Goal: Task Accomplishment & Management: Manage account settings

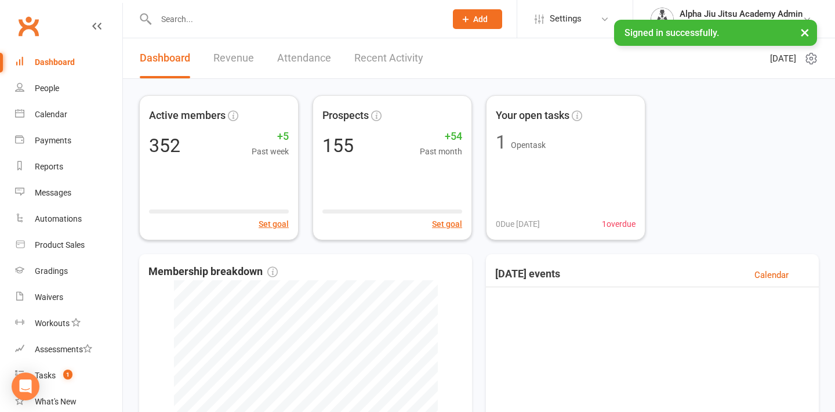
click at [798, 29] on button "×" at bounding box center [805, 32] width 21 height 25
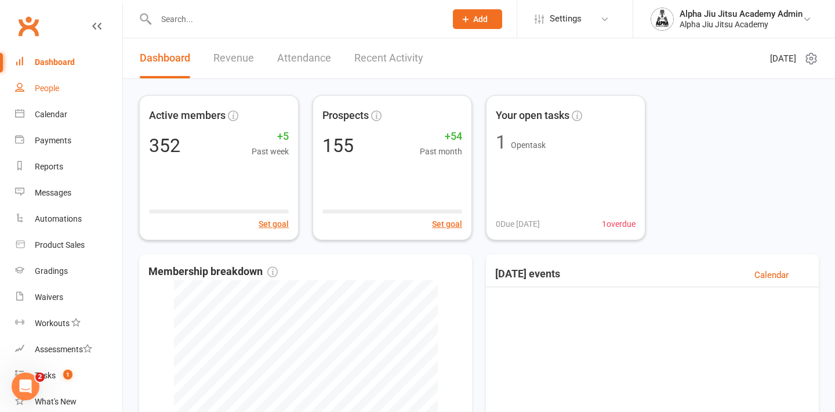
click at [84, 82] on link "People" at bounding box center [68, 88] width 107 height 26
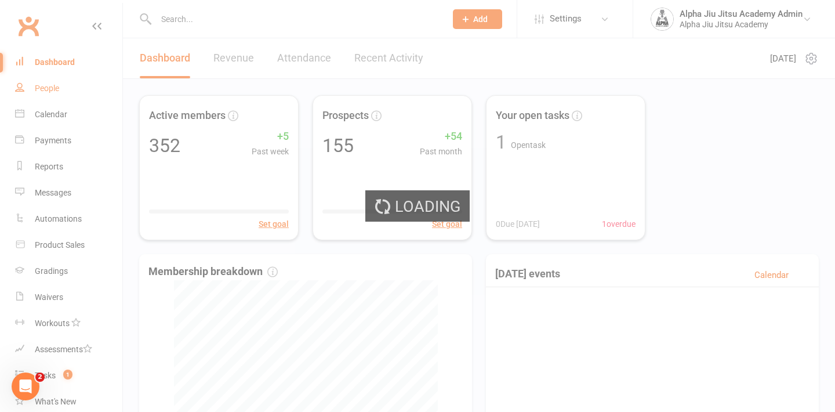
select select "100"
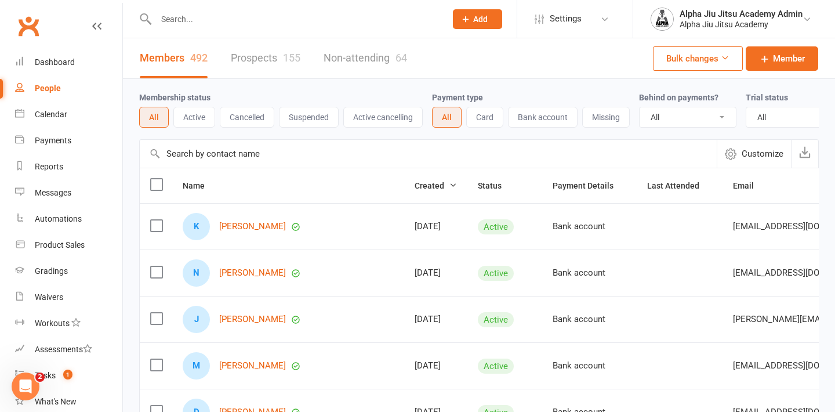
click at [189, 155] on input "text" at bounding box center [428, 154] width 577 height 28
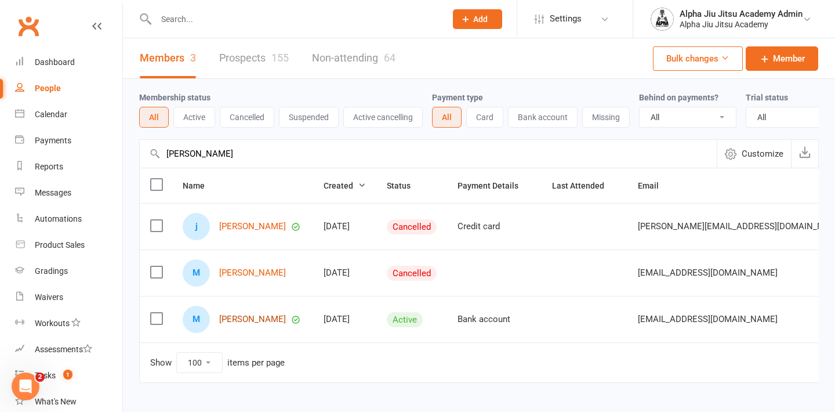
type input "[PERSON_NAME]"
click at [248, 321] on link "[PERSON_NAME]" at bounding box center [252, 319] width 67 height 10
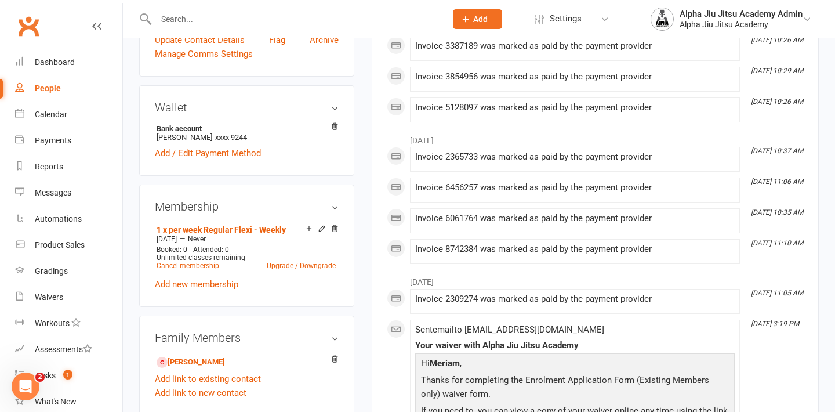
scroll to position [316, 0]
click at [211, 265] on link "Cancel membership" at bounding box center [188, 265] width 63 height 8
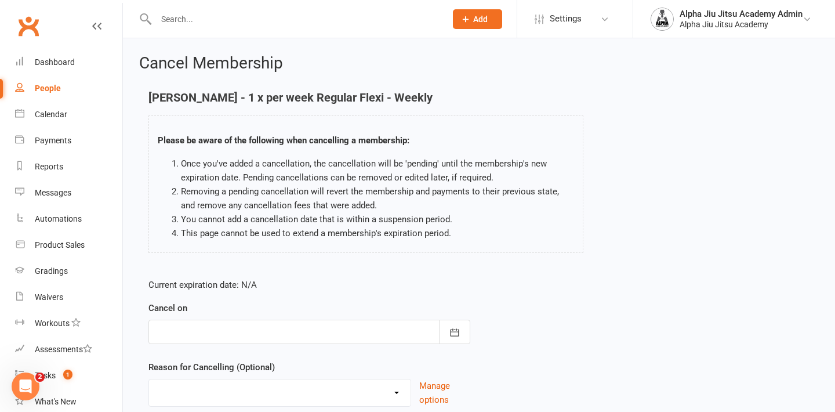
click at [340, 331] on div at bounding box center [309, 332] width 322 height 24
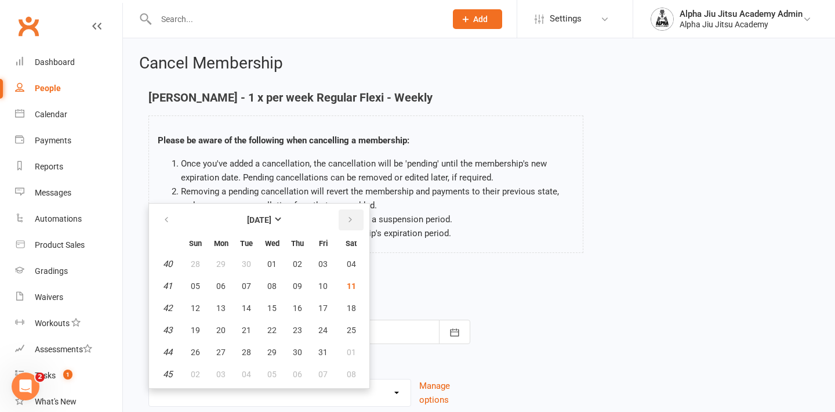
click at [350, 224] on button "button" at bounding box center [351, 219] width 25 height 21
click at [293, 305] on span "13" at bounding box center [297, 307] width 9 height 9
type input "[DATE]"
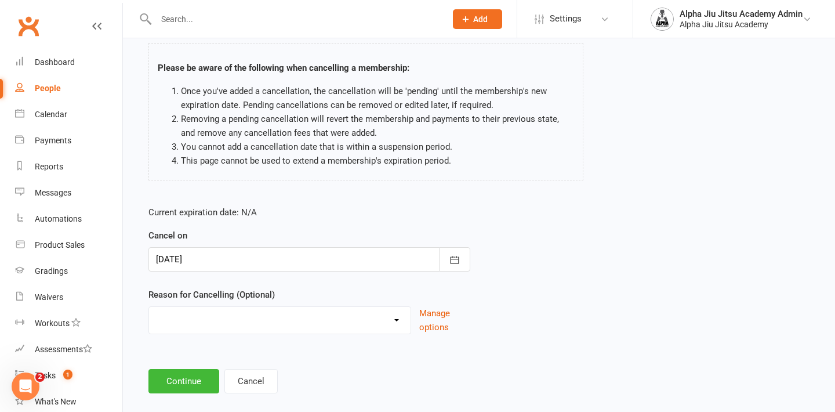
scroll to position [74, 0]
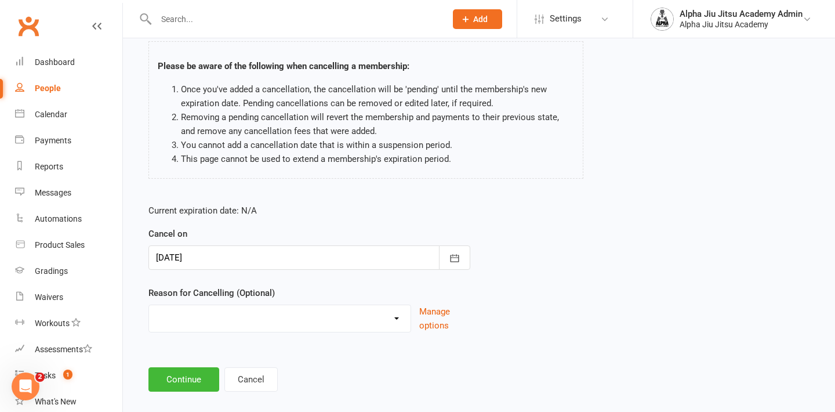
select select "4"
click at [192, 377] on input at bounding box center [309, 379] width 322 height 24
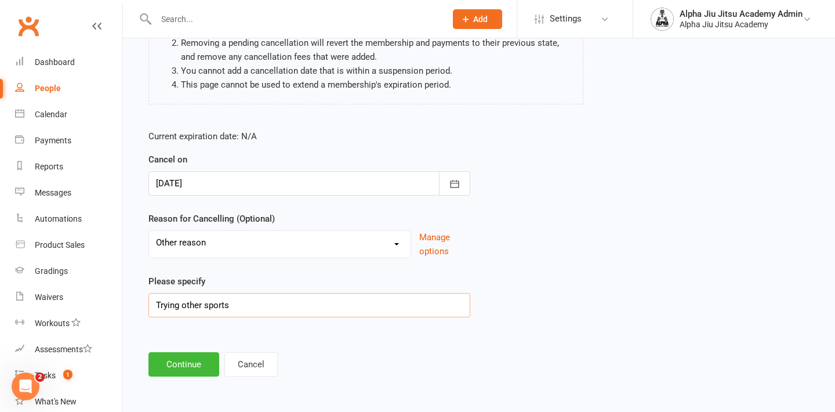
scroll to position [153, 0]
type input "Trying other sports"
click at [191, 362] on button "Continue" at bounding box center [183, 364] width 71 height 24
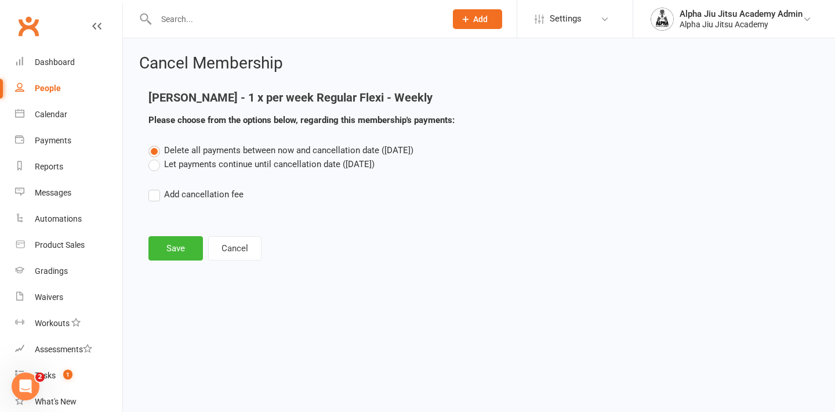
scroll to position [0, 0]
click at [180, 250] on button "Save" at bounding box center [175, 248] width 55 height 24
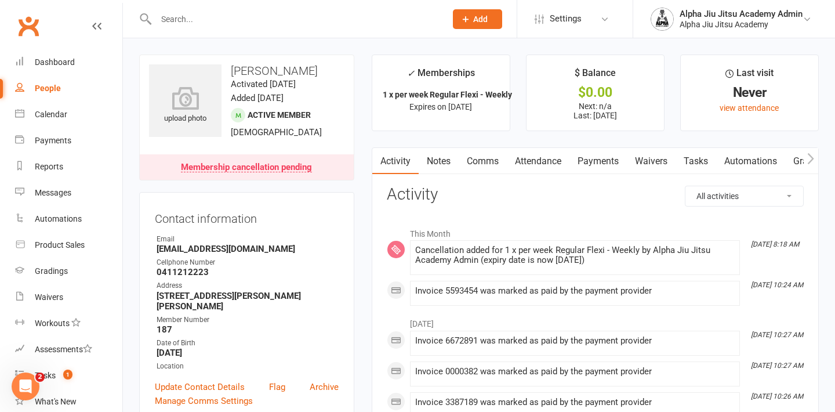
click at [77, 85] on link "People" at bounding box center [68, 88] width 107 height 26
select select "100"
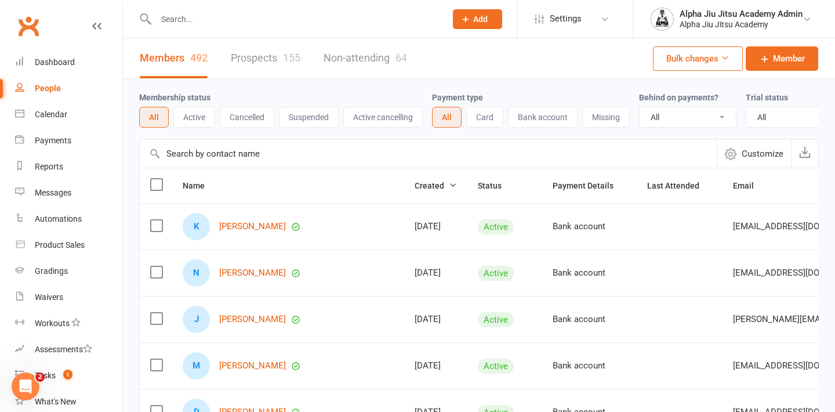
click at [184, 161] on input "text" at bounding box center [428, 154] width 577 height 28
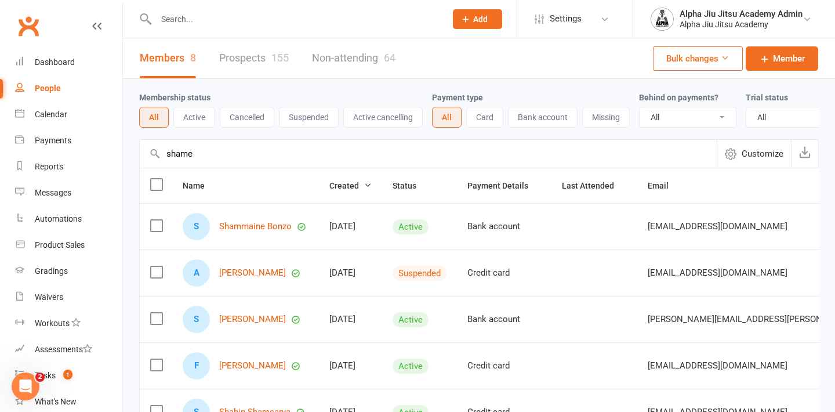
type input "shame"
drag, startPoint x: 183, startPoint y: 177, endPoint x: 249, endPoint y: 227, distance: 82.8
click at [249, 227] on link "Shammaine Bonzo" at bounding box center [255, 227] width 73 height 10
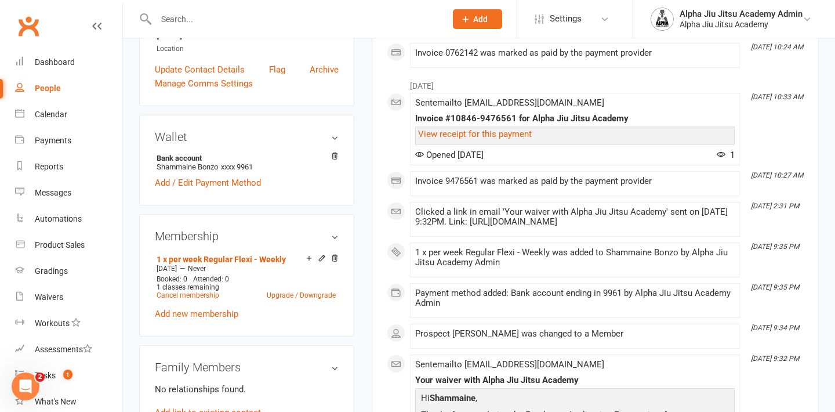
scroll to position [277, 0]
click at [201, 294] on link "Cancel membership" at bounding box center [188, 294] width 63 height 8
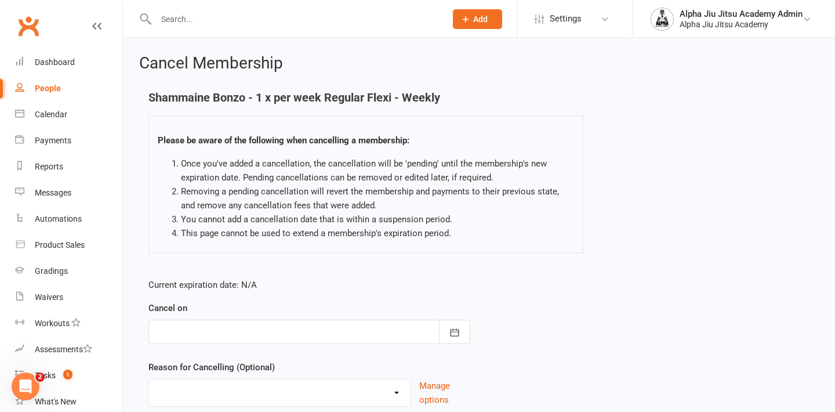
click at [249, 330] on div at bounding box center [309, 332] width 322 height 24
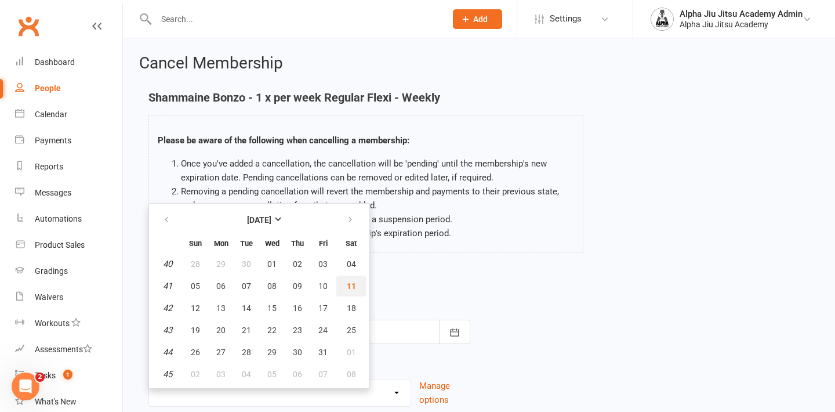
click at [349, 289] on span "11" at bounding box center [351, 285] width 9 height 9
type input "[DATE]"
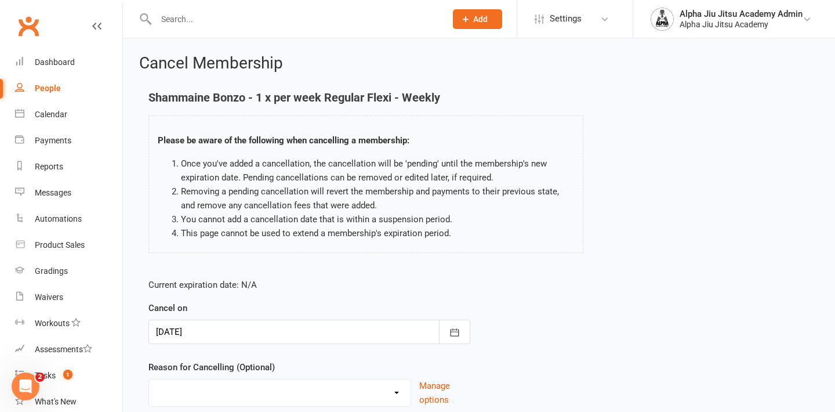
scroll to position [81, 0]
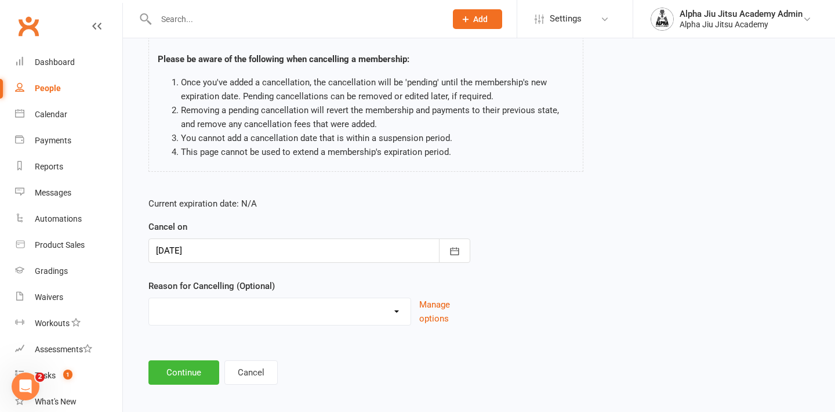
click at [212, 325] on div "Debtor > 3 months Debtor > 4 weeks Holiday Injury Other reason" at bounding box center [279, 312] width 263 height 28
select select "4"
click at [197, 371] on input at bounding box center [309, 372] width 322 height 24
type input "N"
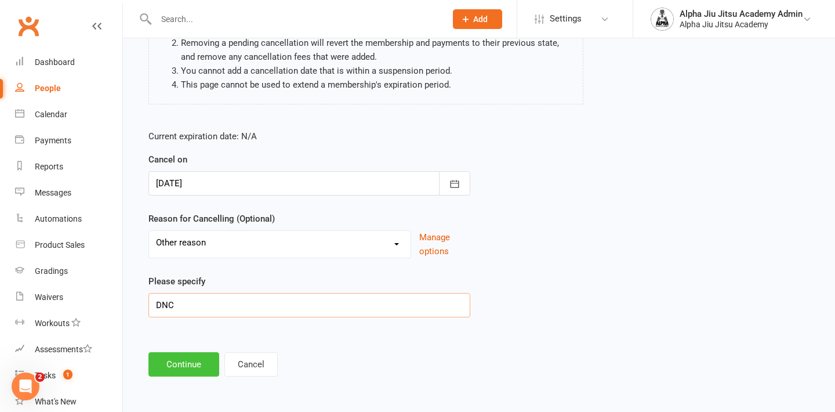
scroll to position [153, 0]
type input "DNC"
click at [199, 360] on button "Continue" at bounding box center [183, 364] width 71 height 24
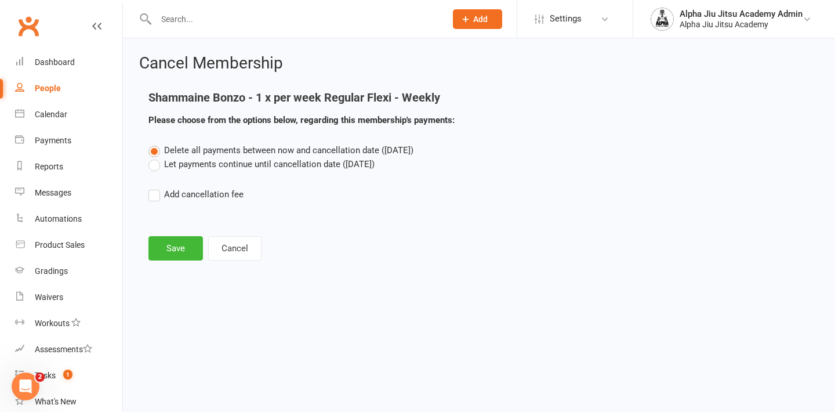
scroll to position [0, 0]
click at [168, 238] on button "Save" at bounding box center [175, 248] width 55 height 24
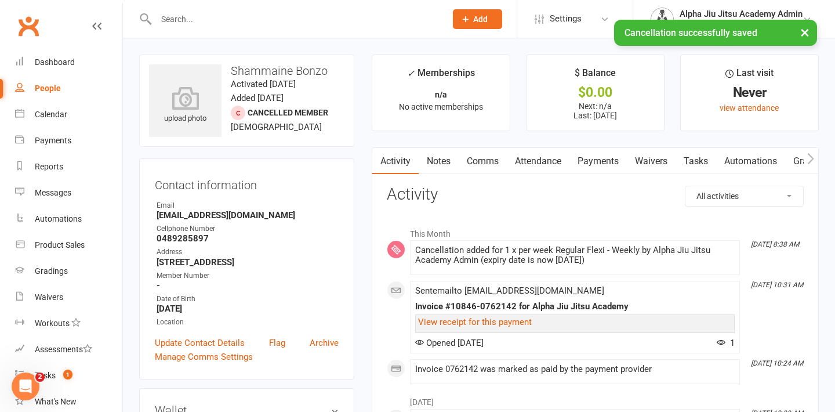
click at [55, 90] on div "People" at bounding box center [48, 88] width 26 height 9
select select "100"
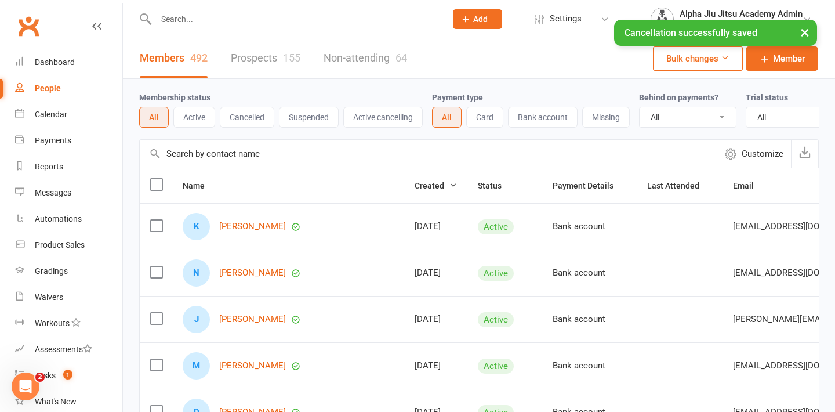
click at [806, 32] on button "×" at bounding box center [805, 32] width 21 height 25
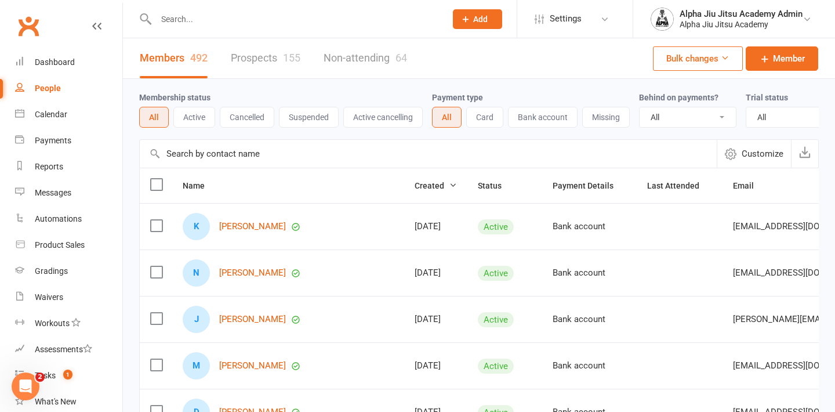
click at [240, 154] on input "text" at bounding box center [428, 154] width 577 height 28
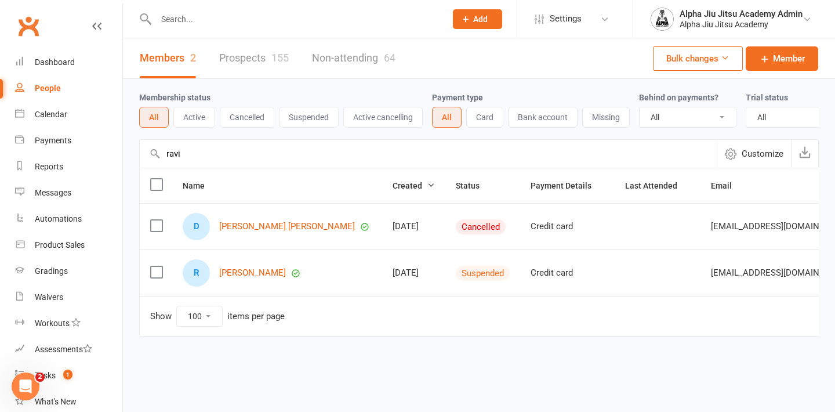
type input "ravi"
click at [62, 92] on link "People" at bounding box center [68, 88] width 107 height 26
click at [173, 155] on input "ravi" at bounding box center [428, 154] width 577 height 28
